Goal: Find specific page/section: Find specific page/section

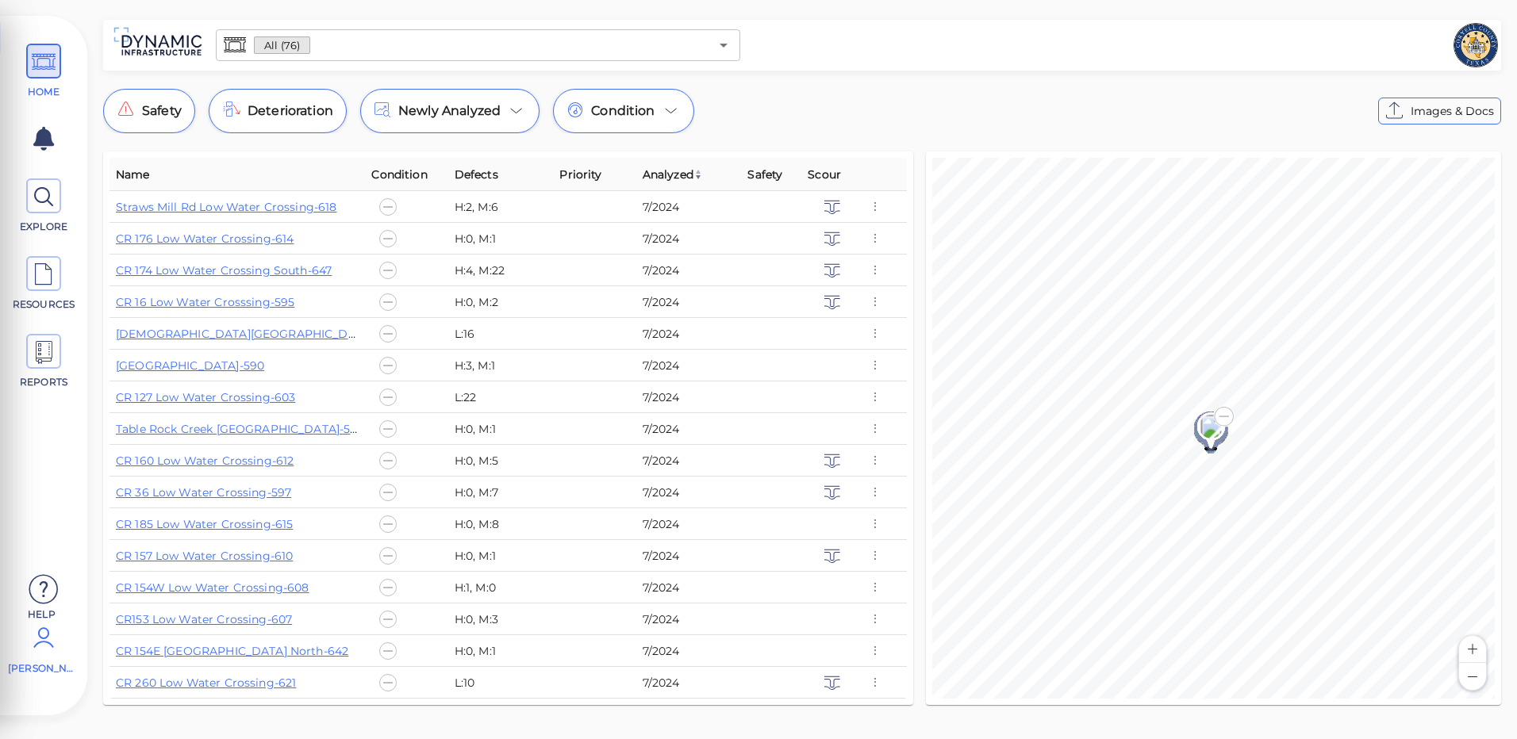
click at [48, 669] on span "James Kiphen" at bounding box center [41, 669] width 67 height 14
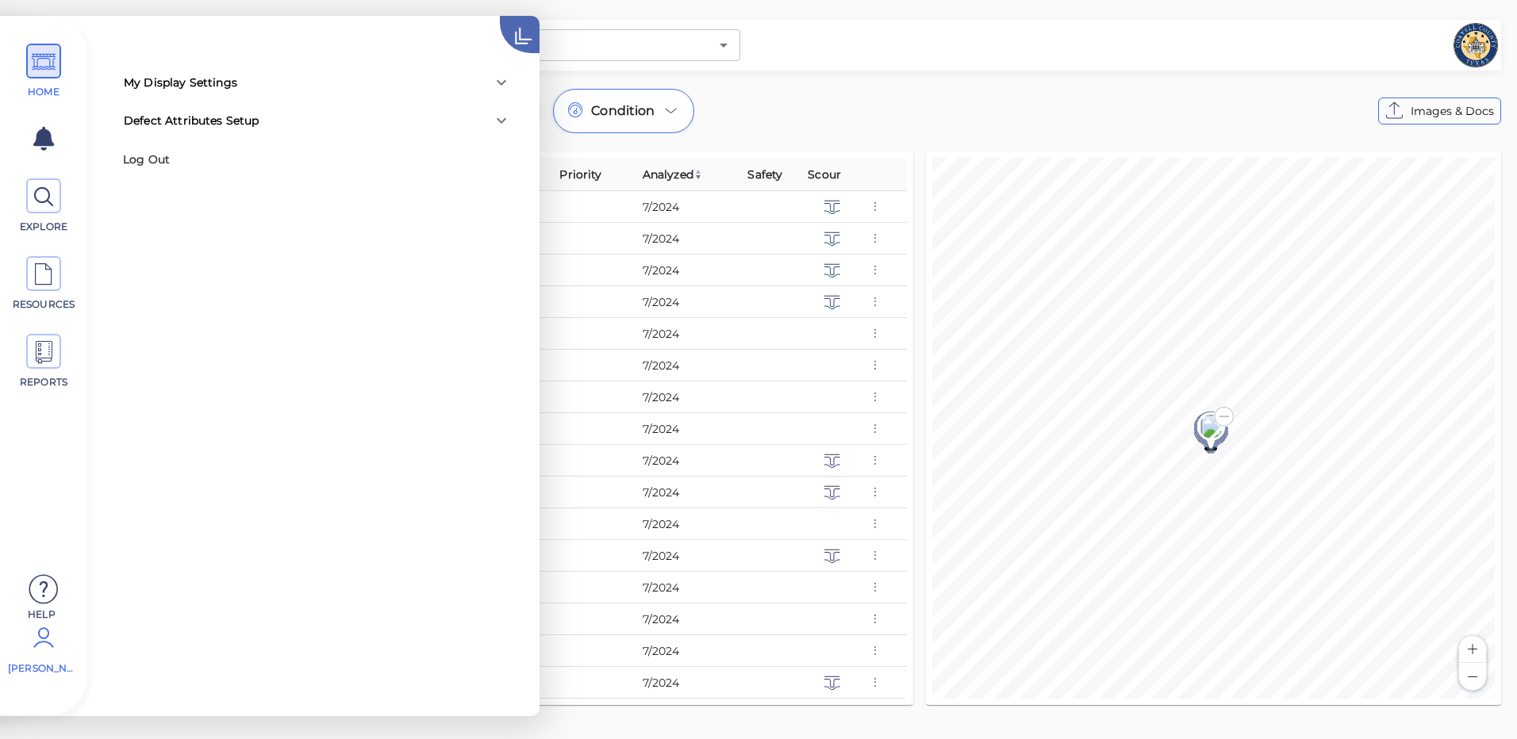
click at [509, 32] on icon at bounding box center [540, 19] width 80 height 80
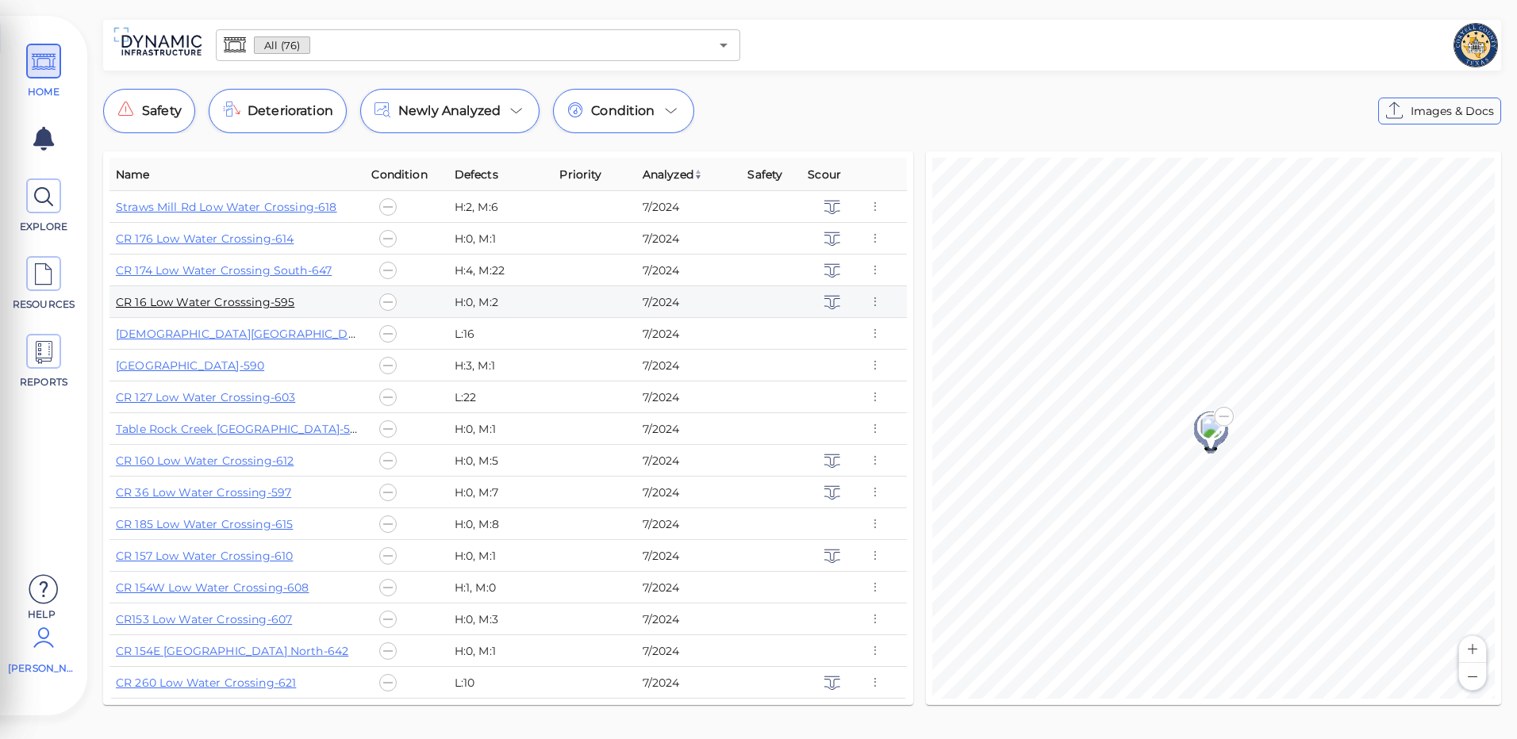
click at [174, 296] on link "CR 16 Low Water Crosssing-595" at bounding box center [205, 302] width 178 height 14
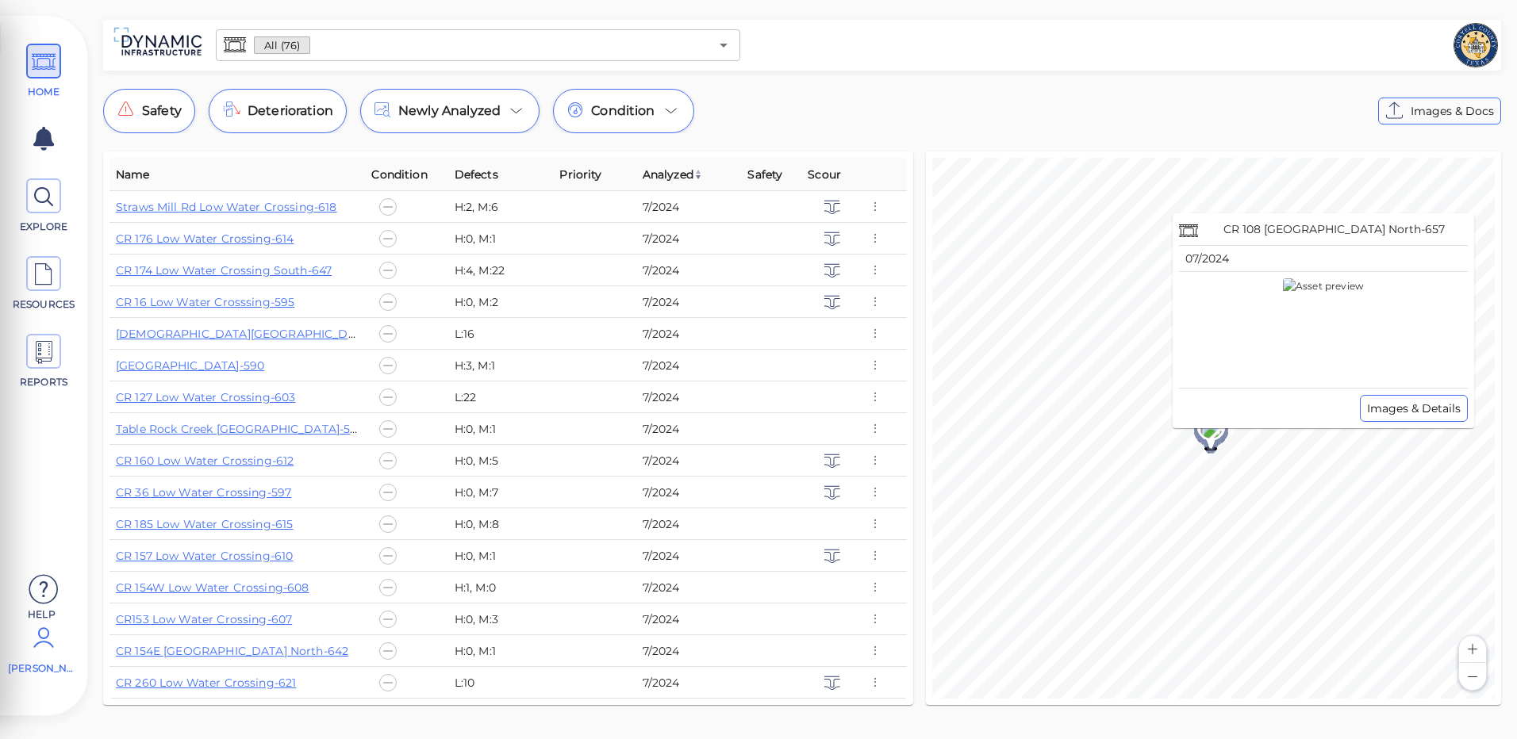
click at [1179, 457] on div "© Mapbox © OpenStreetMap Improve this map CR 108 Low Water Crossing North-657 0…" at bounding box center [1213, 428] width 562 height 541
click at [1165, 445] on div "© Mapbox © OpenStreetMap Improve this map" at bounding box center [1213, 428] width 562 height 541
click at [1209, 420] on div "Images & Details" at bounding box center [1323, 408] width 289 height 27
click at [1475, 649] on button "Zoom in" at bounding box center [1472, 649] width 27 height 27
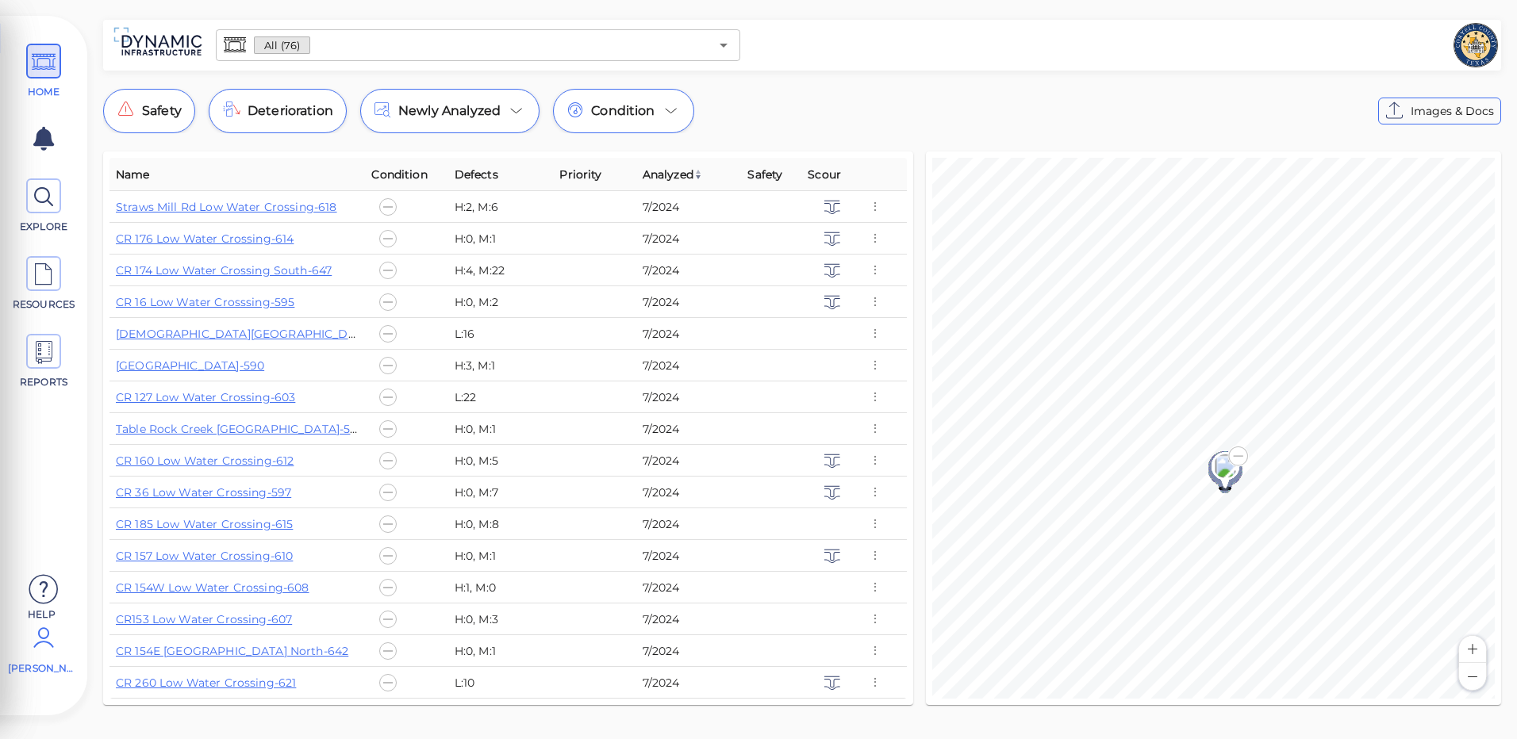
click at [1475, 649] on button "Zoom in" at bounding box center [1472, 649] width 27 height 27
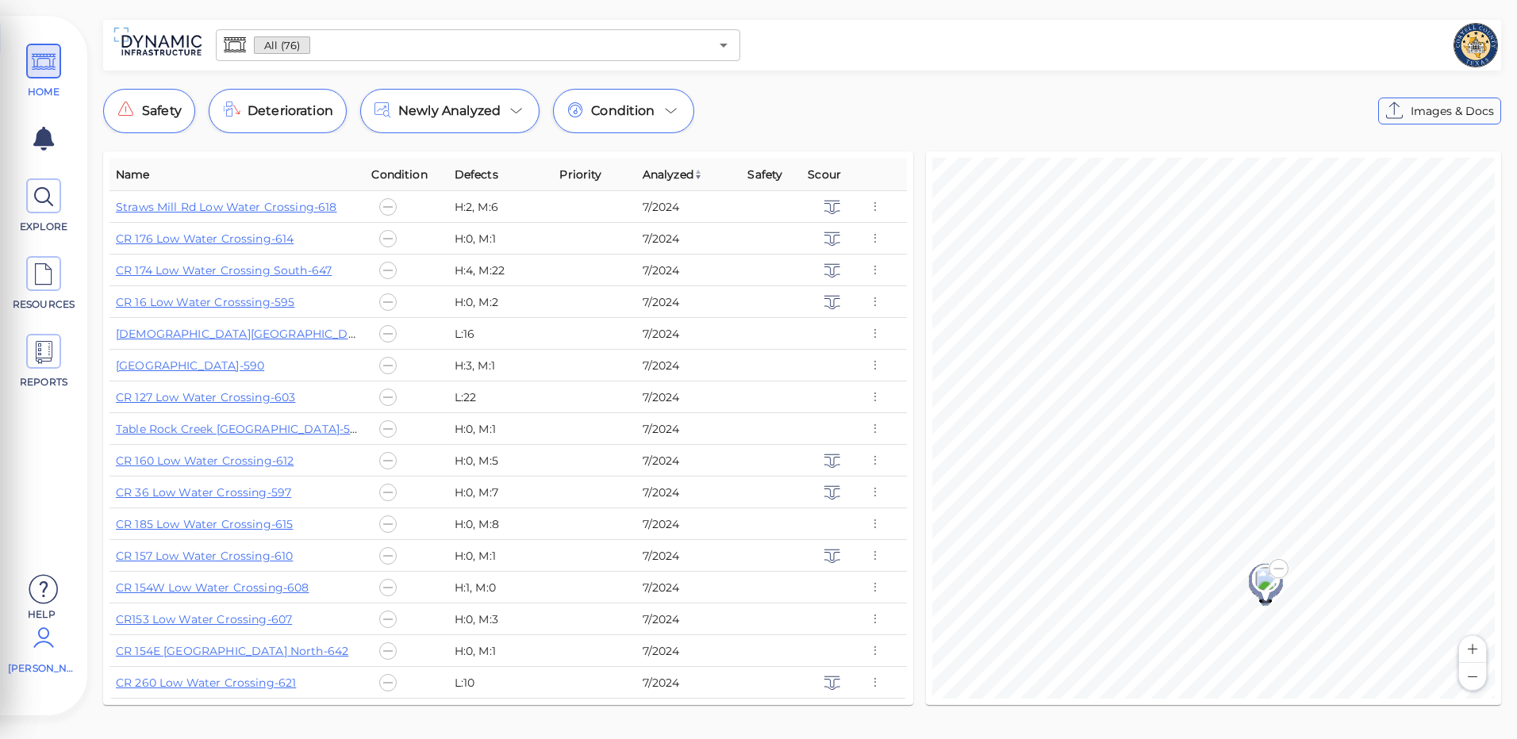
click at [1475, 649] on button "Zoom in" at bounding box center [1472, 649] width 27 height 27
